Goal: Information Seeking & Learning: Understand process/instructions

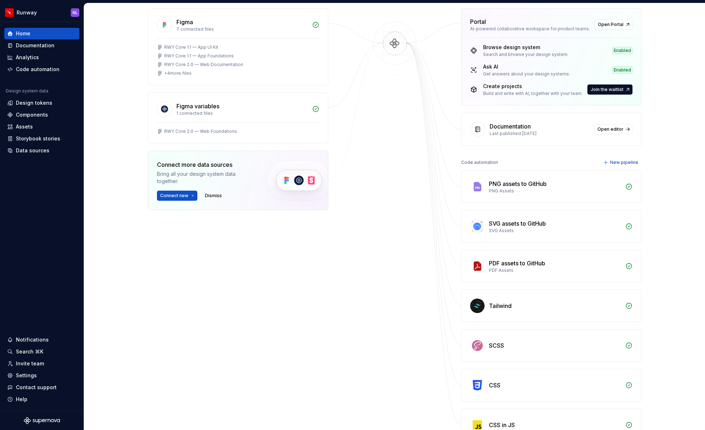
scroll to position [187, 0]
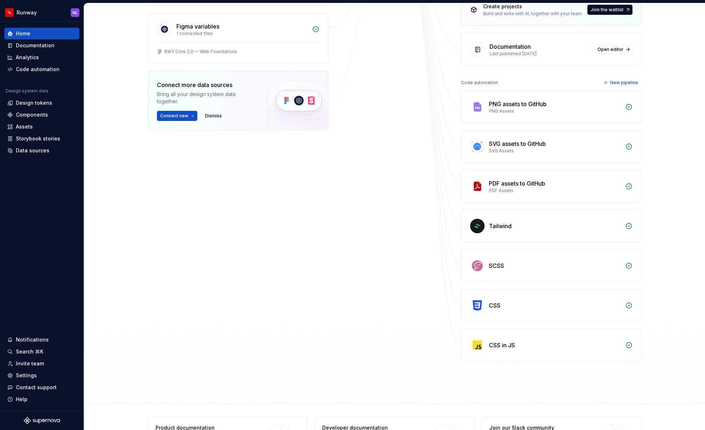
click at [212, 282] on div "Data sources Figma 7 connected files RWY Core 1.1 — App UI Kit RWY Core 1.1 — A…" at bounding box center [238, 138] width 180 height 445
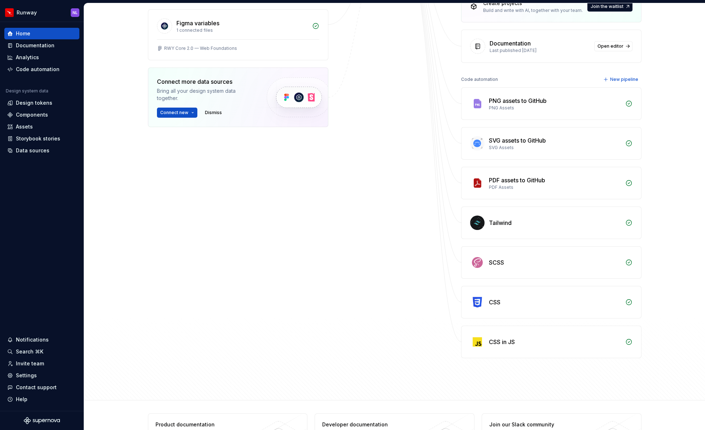
scroll to position [0, 0]
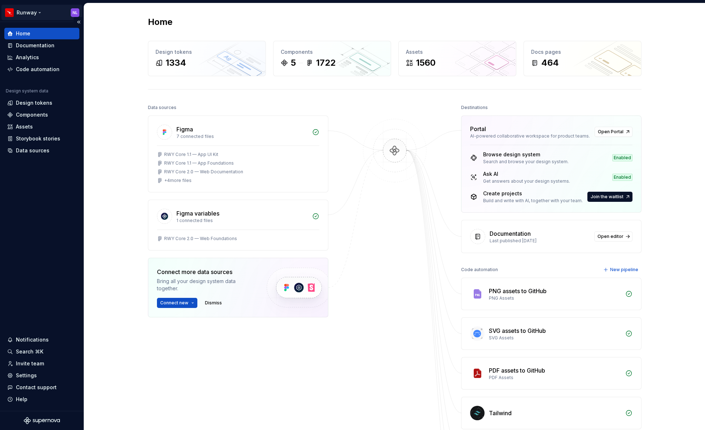
click at [34, 12] on html "Runway NL Home Documentation Analytics Code automation Design system data Desig…" at bounding box center [352, 215] width 705 height 430
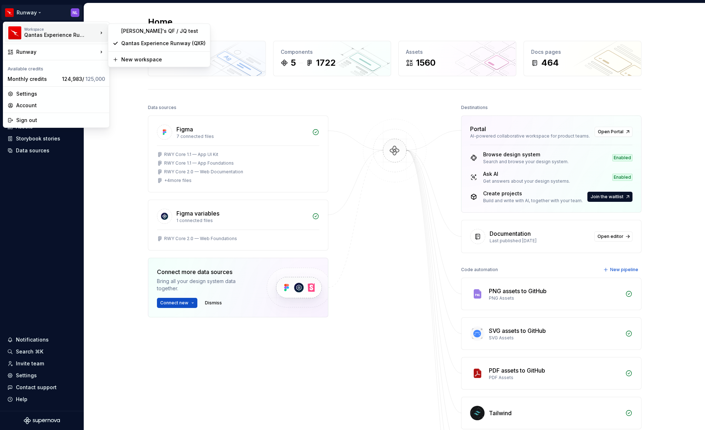
drag, startPoint x: 358, startPoint y: 289, endPoint x: 396, endPoint y: 234, distance: 66.6
click at [359, 288] on html "Runway NL Home Documentation Analytics Code automation Design system data Desig…" at bounding box center [352, 215] width 705 height 430
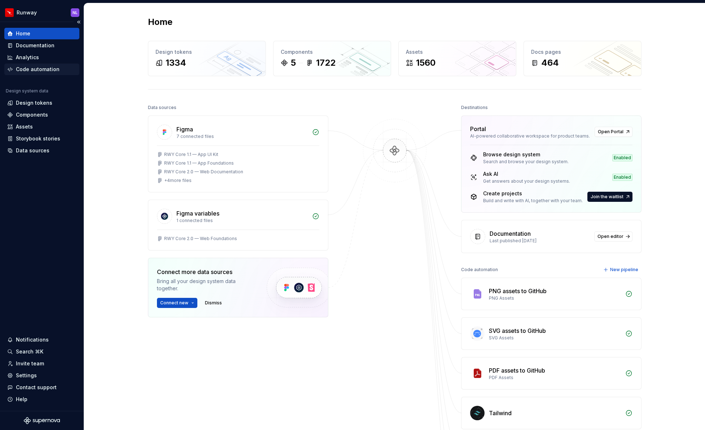
click at [35, 67] on div "Code automation" at bounding box center [38, 69] width 44 height 7
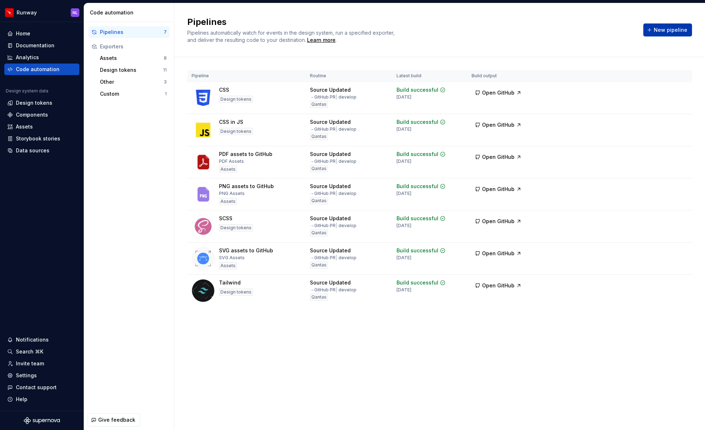
click at [661, 30] on span "New pipeline" at bounding box center [671, 29] width 34 height 7
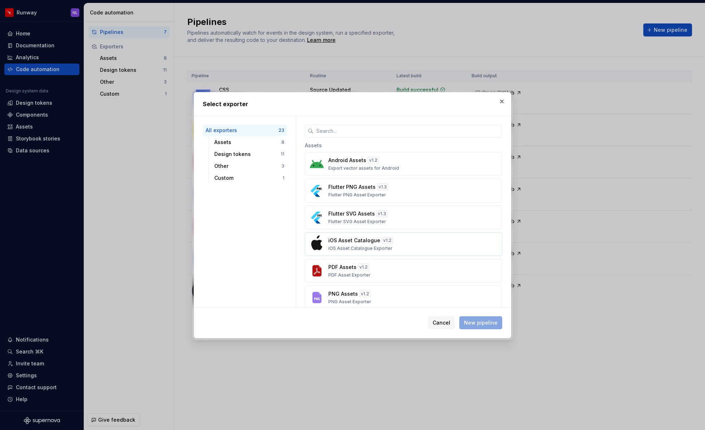
scroll to position [103, 0]
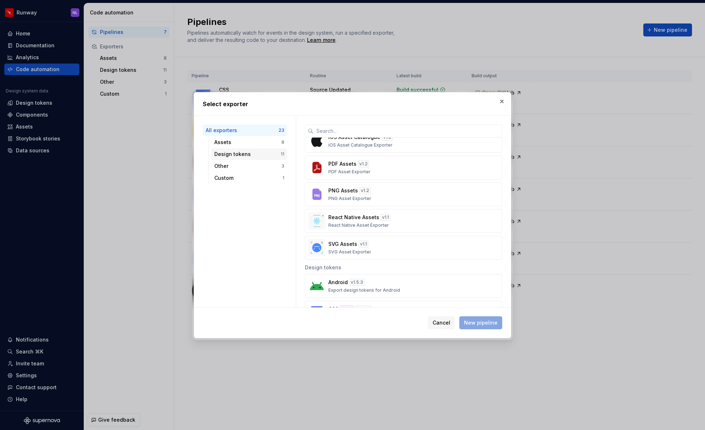
click at [238, 154] on div "Design tokens" at bounding box center [247, 153] width 66 height 7
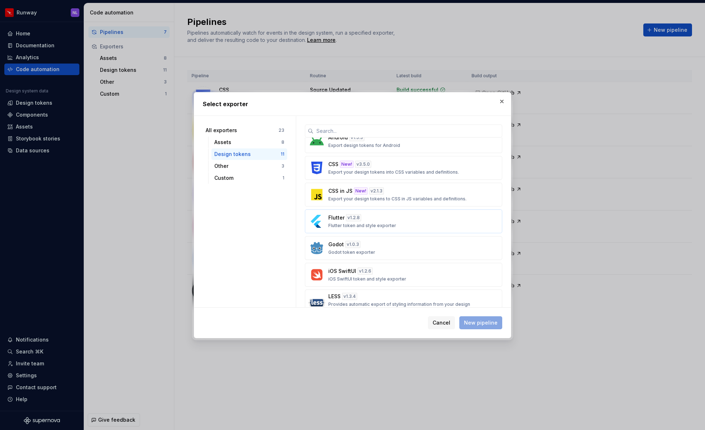
scroll to position [0, 0]
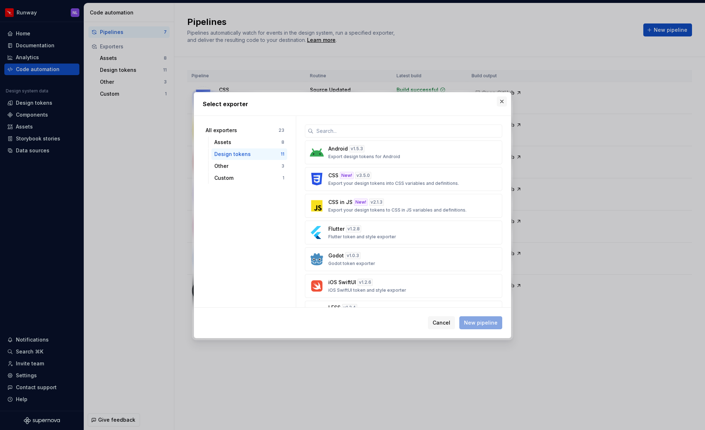
click at [498, 100] on button "button" at bounding box center [502, 101] width 10 height 10
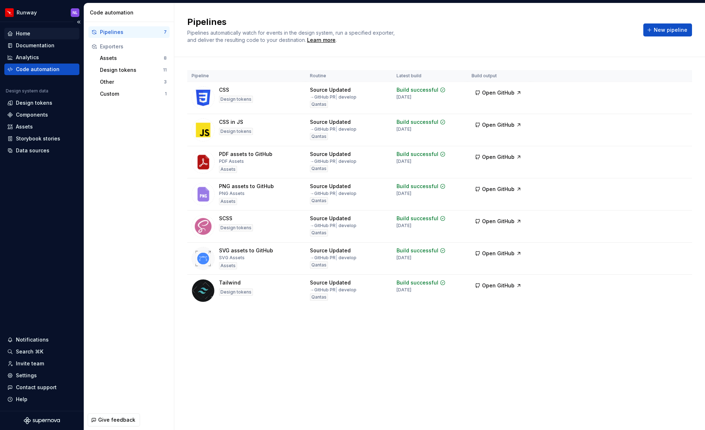
click at [39, 35] on div "Home" at bounding box center [41, 33] width 69 height 7
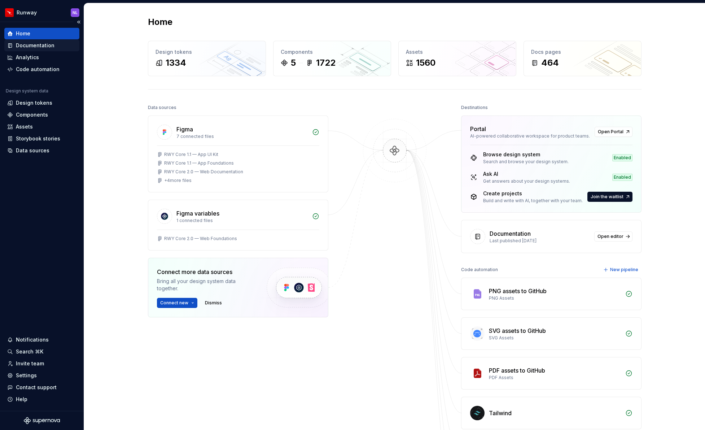
click at [31, 46] on div "Documentation" at bounding box center [35, 45] width 39 height 7
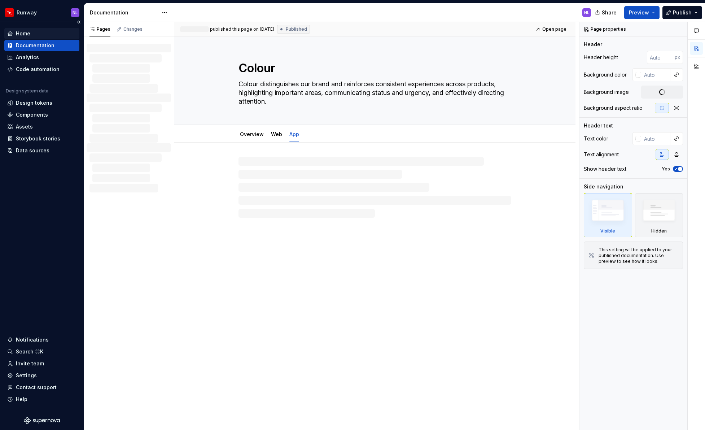
click at [25, 36] on div "Home" at bounding box center [23, 33] width 14 height 7
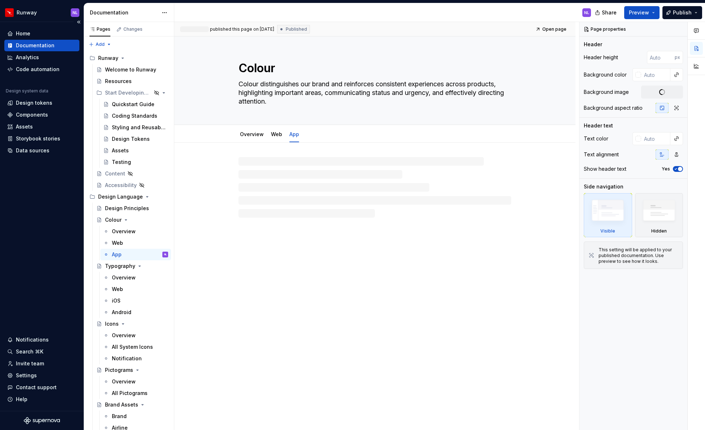
click at [23, 45] on div "Documentation" at bounding box center [35, 45] width 39 height 7
click at [126, 238] on div "Web" at bounding box center [140, 243] width 56 height 10
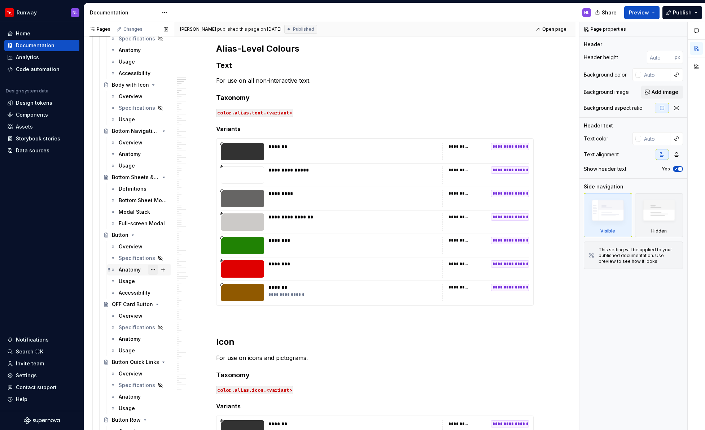
scroll to position [1195, 0]
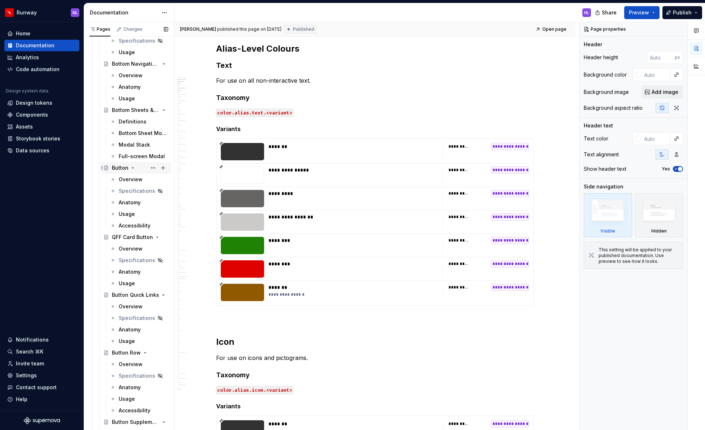
click at [118, 168] on div "Button" at bounding box center [120, 167] width 17 height 7
click at [125, 179] on div "Overview" at bounding box center [131, 179] width 24 height 7
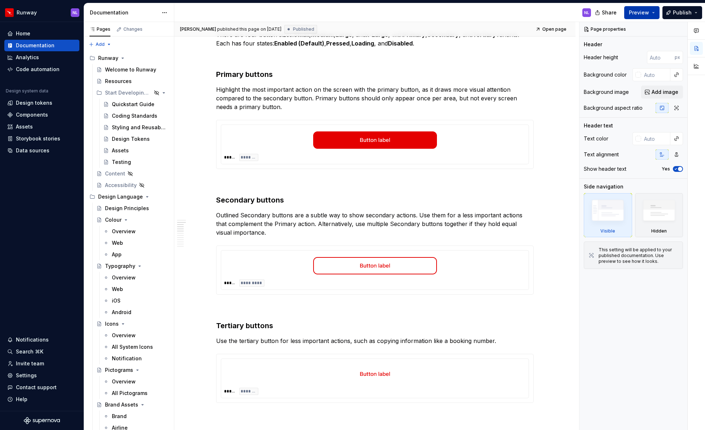
click at [636, 13] on span "Preview" at bounding box center [639, 12] width 20 height 7
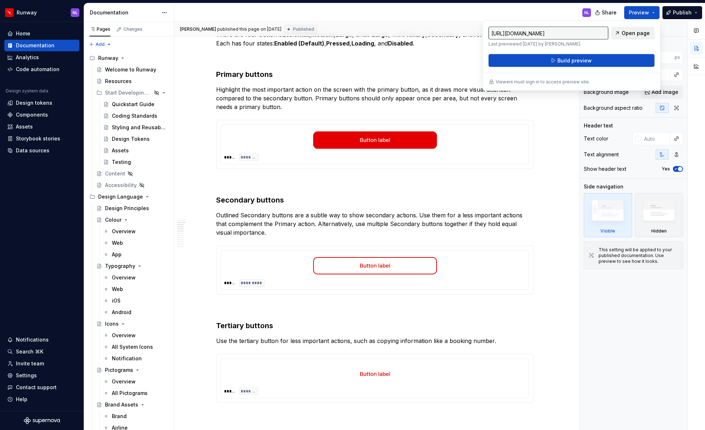
click at [627, 33] on span "Open page" at bounding box center [635, 33] width 28 height 7
click at [122, 70] on div "Welcome to Runway" at bounding box center [125, 69] width 41 height 7
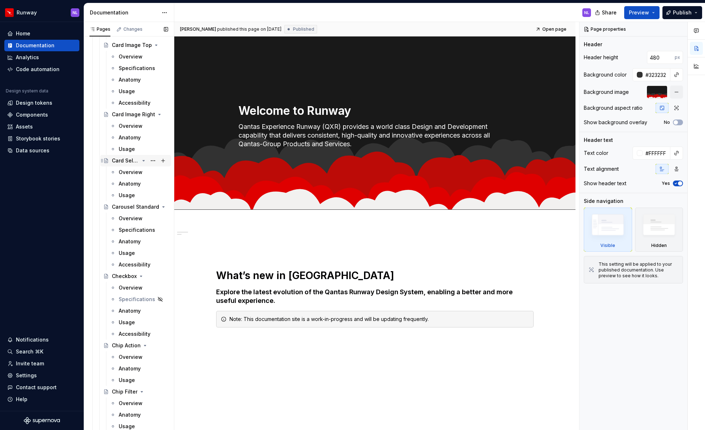
scroll to position [2031, 0]
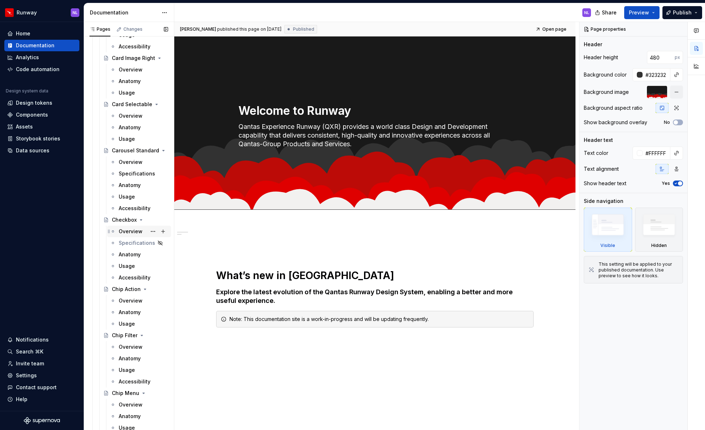
click at [128, 230] on div "Overview" at bounding box center [131, 231] width 24 height 7
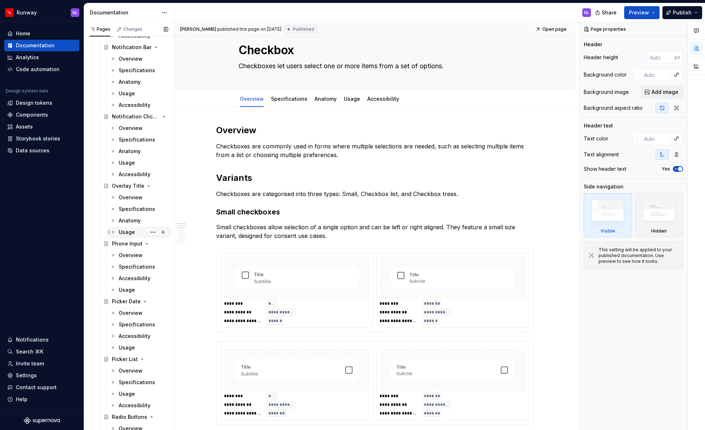
scroll to position [3744, 0]
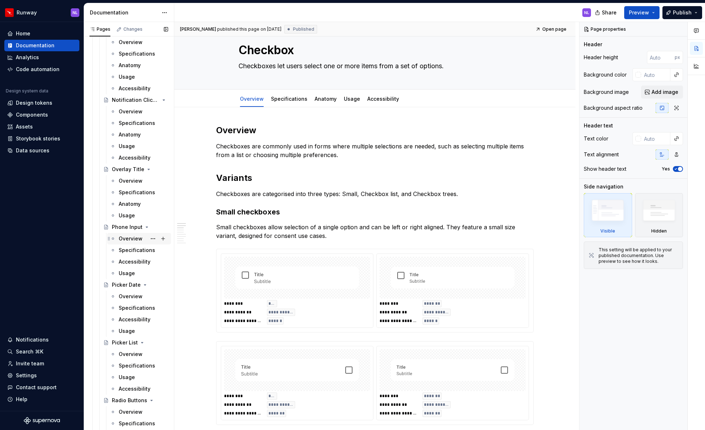
click at [128, 237] on div "Overview" at bounding box center [131, 238] width 24 height 7
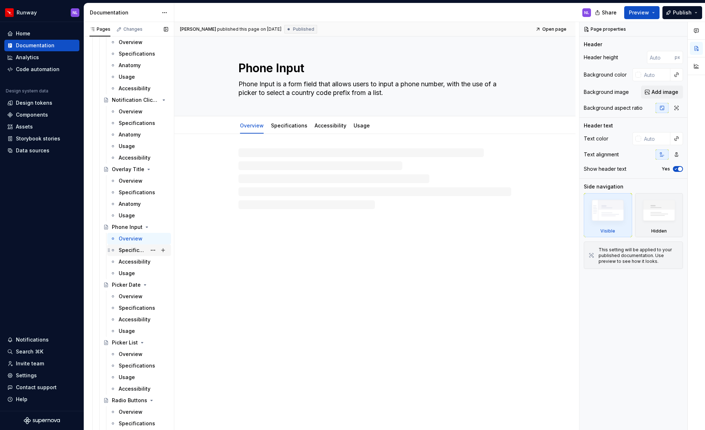
scroll to position [3775, 0]
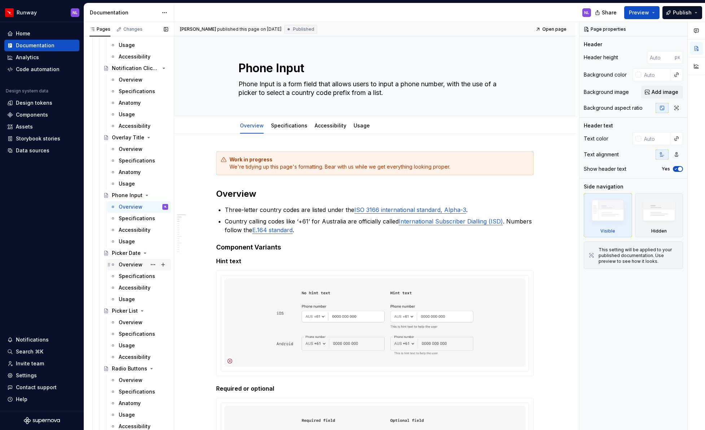
click at [128, 266] on div "Overview" at bounding box center [131, 264] width 24 height 7
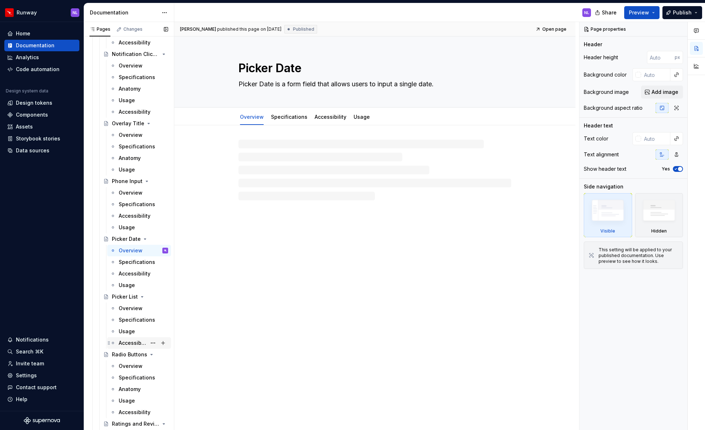
scroll to position [3872, 0]
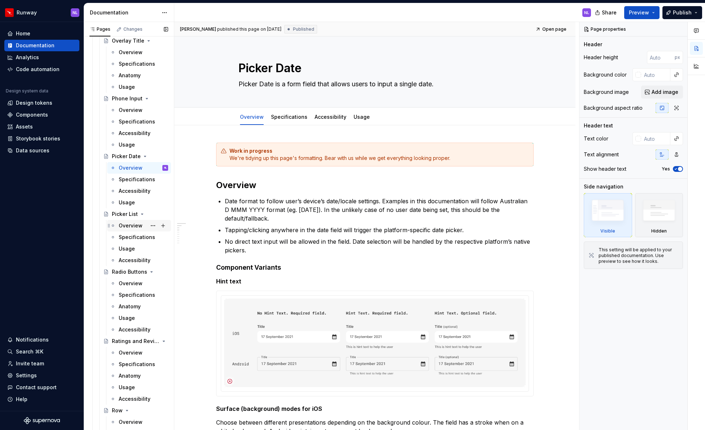
click at [127, 228] on div "Overview" at bounding box center [131, 225] width 24 height 7
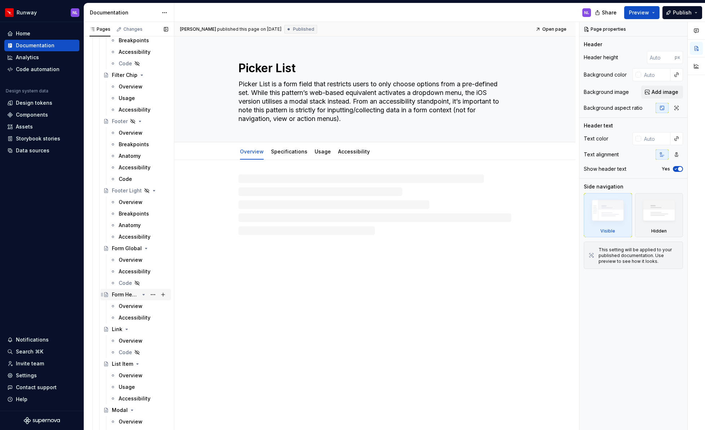
scroll to position [5746, 0]
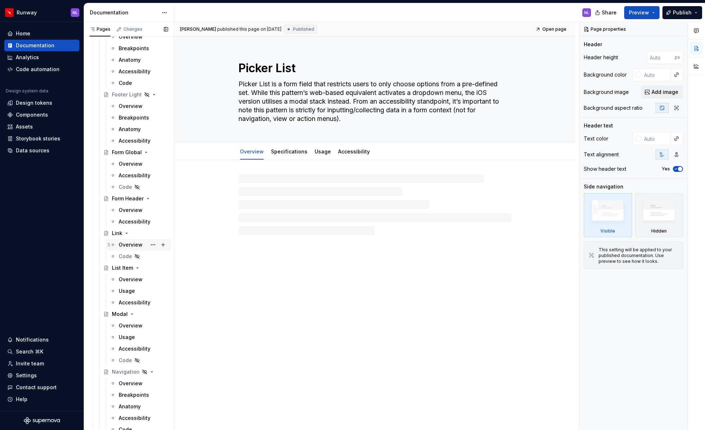
click at [130, 244] on div "Overview" at bounding box center [131, 244] width 24 height 7
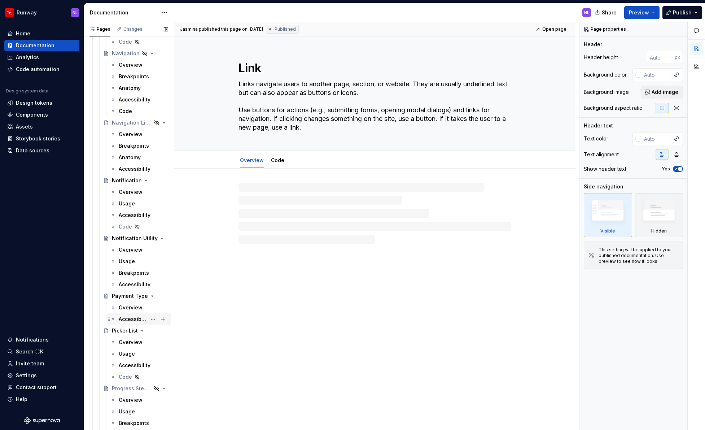
scroll to position [6109, 0]
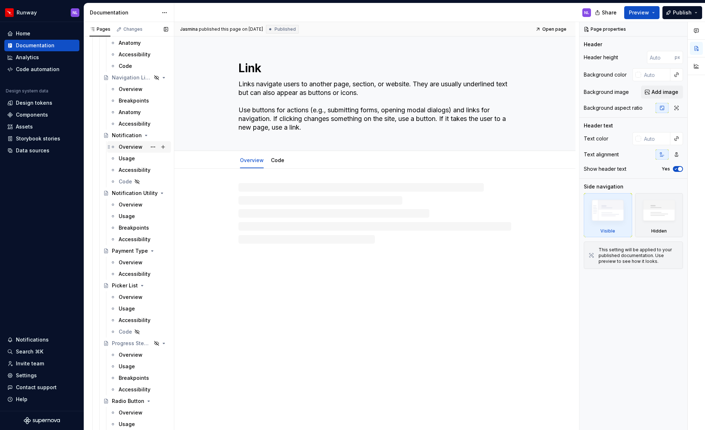
click at [128, 145] on div "Overview" at bounding box center [131, 146] width 24 height 7
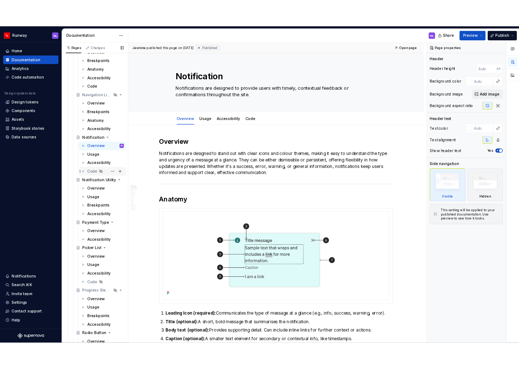
scroll to position [6125, 0]
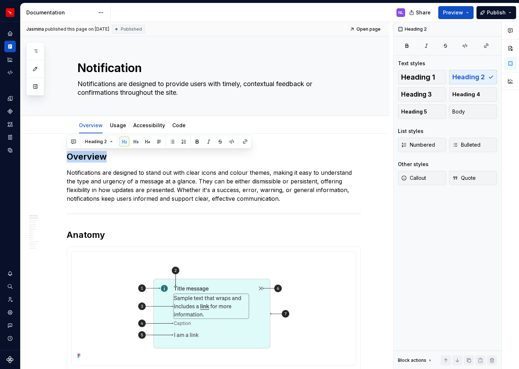
click at [458, 12] on span "Preview" at bounding box center [453, 12] width 20 height 7
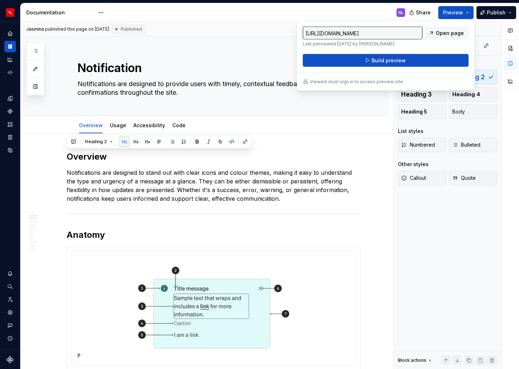
click at [443, 31] on span "Open page" at bounding box center [450, 33] width 28 height 7
type textarea "*"
